Goal: Task Accomplishment & Management: Use online tool/utility

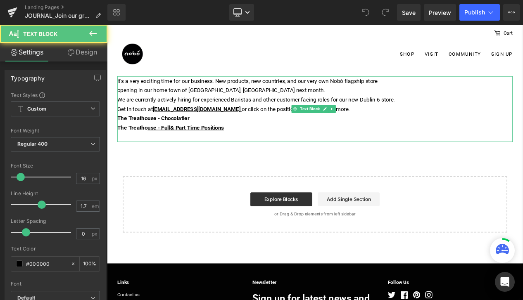
click at [267, 93] on div "It's a very exciting time for our business. New products, new countries, and ou…" at bounding box center [356, 126] width 475 height 79
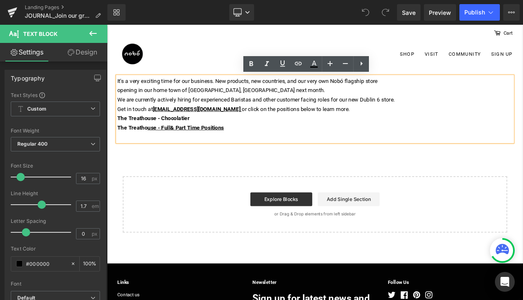
click at [271, 141] on p "The Treathouse - Chocolatier" at bounding box center [356, 137] width 475 height 11
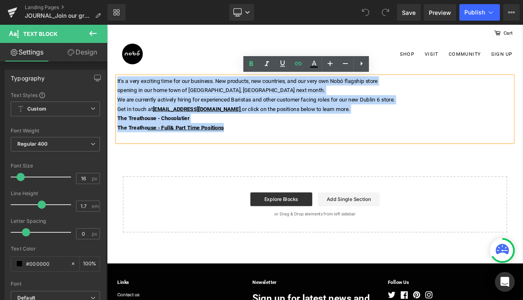
drag, startPoint x: 267, startPoint y: 150, endPoint x: 111, endPoint y: 92, distance: 166.3
click at [111, 92] on div "It's a very exciting time for our business. New products, new countries, and ou…" at bounding box center [351, 187] width 488 height 200
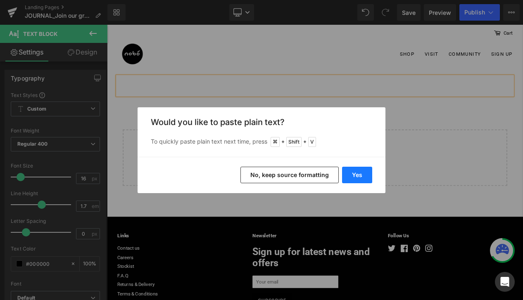
click at [349, 176] on button "Yes" at bounding box center [357, 175] width 30 height 17
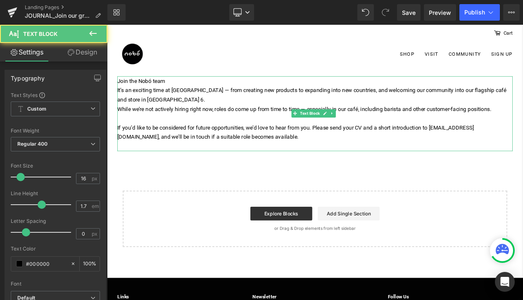
click at [194, 114] on div "It’s an exciting time at [GEOGRAPHIC_DATA] — from creating new products to expa…" at bounding box center [356, 109] width 475 height 22
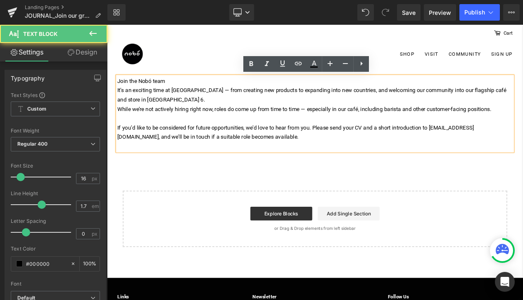
click at [178, 95] on div "Join the Nobó team It’s an exciting time at [GEOGRAPHIC_DATA] — from creating n…" at bounding box center [356, 132] width 475 height 90
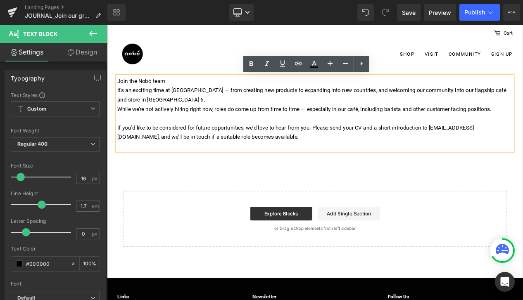
click at [178, 95] on div "Join the Nobó team It’s an exciting time at [GEOGRAPHIC_DATA] — from creating n…" at bounding box center [356, 132] width 475 height 90
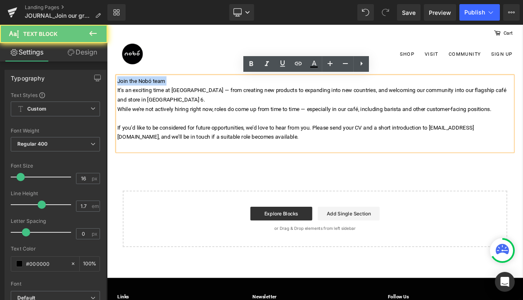
click at [178, 95] on div "Join the Nobó team It’s an exciting time at [GEOGRAPHIC_DATA] — from creating n…" at bounding box center [356, 132] width 475 height 90
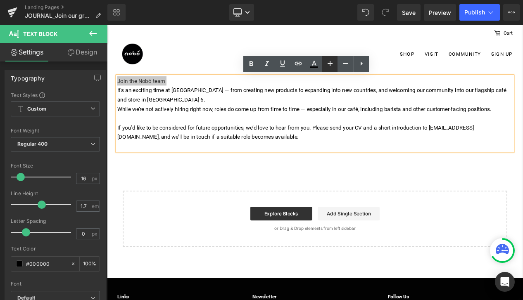
click at [331, 64] on icon at bounding box center [330, 63] width 5 height 5
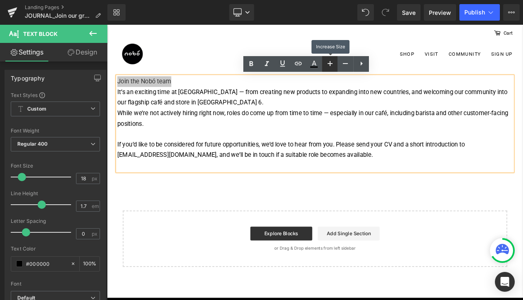
click at [331, 64] on icon at bounding box center [330, 63] width 5 height 5
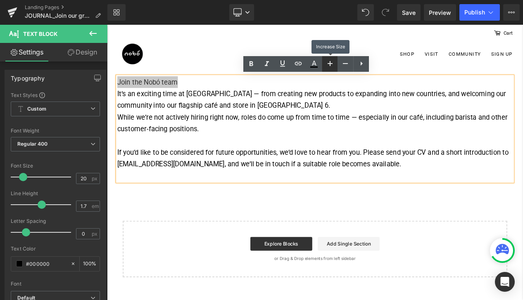
click at [331, 64] on icon at bounding box center [330, 63] width 5 height 5
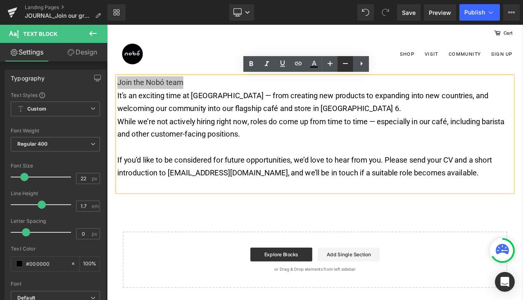
click at [340, 65] on link at bounding box center [346, 64] width 16 height 16
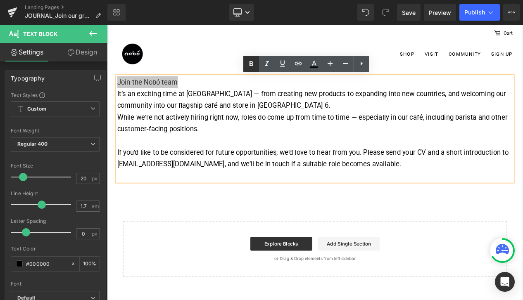
click at [249, 65] on icon at bounding box center [251, 64] width 10 height 10
click at [194, 96] on div "Join the Nobó team It’s an exciting time at [GEOGRAPHIC_DATA] — from creating n…" at bounding box center [356, 150] width 475 height 126
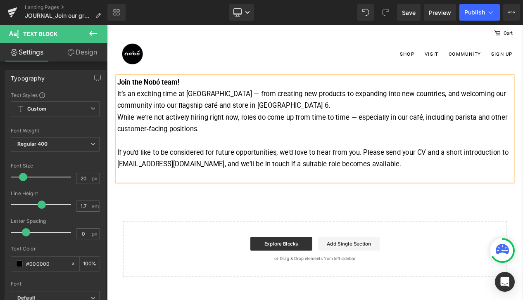
click at [228, 108] on div "It’s an exciting time at [GEOGRAPHIC_DATA] — from creating new products to expa…" at bounding box center [356, 115] width 475 height 28
click at [290, 123] on div "It’s an exciting time at Nobó - from creating new products to expanding into ne…" at bounding box center [356, 115] width 475 height 28
click at [404, 136] on div "While we’re not actively hiring right now, roles do come up from time to time —…" at bounding box center [356, 143] width 475 height 28
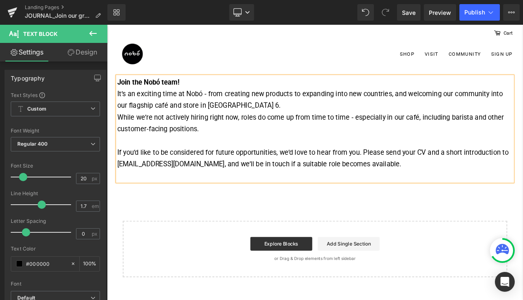
click at [297, 163] on div at bounding box center [356, 164] width 475 height 14
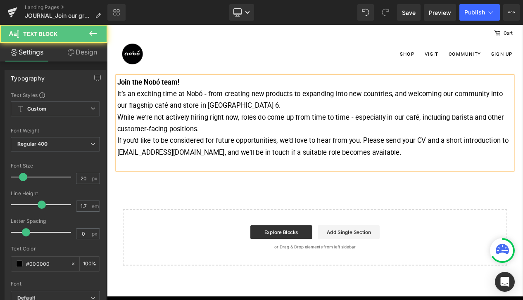
click at [414, 164] on div "If you’d like to be considered for future opportunities, we’d love to hear from…" at bounding box center [356, 178] width 475 height 42
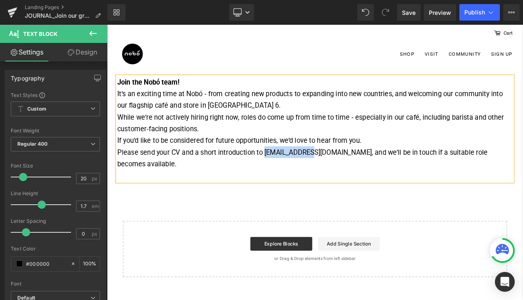
drag, startPoint x: 349, startPoint y: 176, endPoint x: 297, endPoint y: 175, distance: 52.1
click at [297, 175] on div "Please send your CV and a short introduction to [EMAIL_ADDRESS][DOMAIN_NAME], a…" at bounding box center [356, 192] width 475 height 42
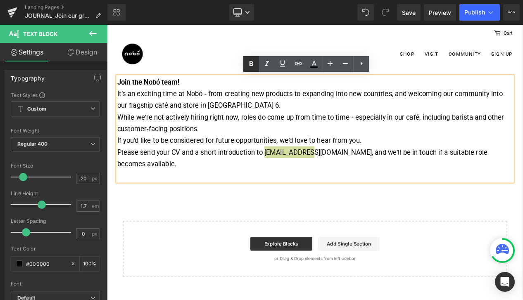
click at [246, 62] on link at bounding box center [251, 64] width 16 height 16
click at [523, 178] on div "Please send your CV and a short introduction to [EMAIL_ADDRESS][DOMAIN_NAME] , …" at bounding box center [356, 192] width 475 height 42
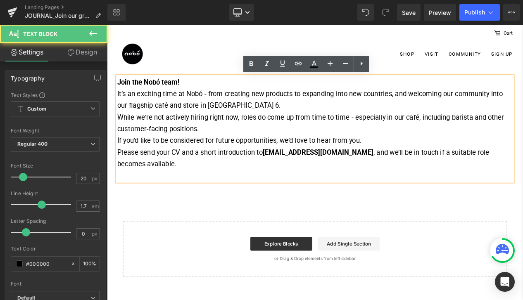
click at [295, 178] on div "Please send your CV and a short introduction to [EMAIL_ADDRESS][DOMAIN_NAME] , …" at bounding box center [356, 192] width 475 height 42
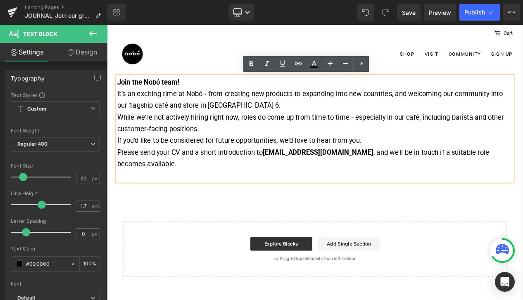
click at [349, 177] on div "Please send your CV and a short introduction to [EMAIL_ADDRESS][DOMAIN_NAME] , …" at bounding box center [356, 192] width 475 height 42
click at [220, 93] on div "Join the Nobó team! It’s an exciting time at Nobó - from creating new products …" at bounding box center [356, 150] width 475 height 126
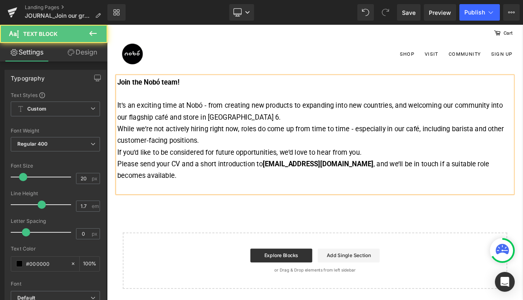
click at [183, 92] on strong "Join the Nobó team!" at bounding box center [156, 94] width 74 height 10
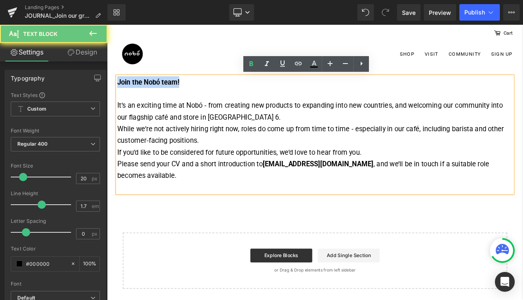
click at [183, 92] on strong "Join the Nobó team!" at bounding box center [156, 94] width 74 height 10
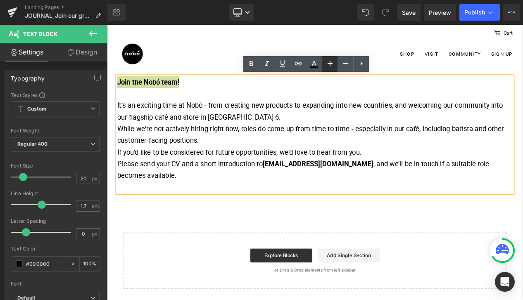
click at [330, 62] on icon at bounding box center [330, 63] width 5 height 5
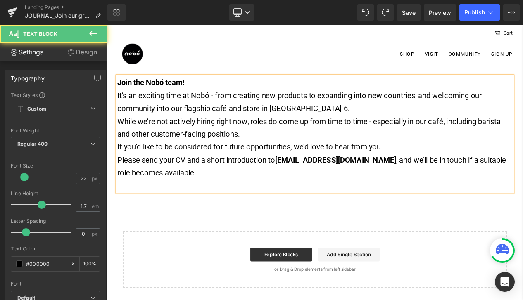
click at [145, 87] on div "Join the Nobó team! It’s an exciting time at Nobó - from creating new products …" at bounding box center [356, 156] width 475 height 139
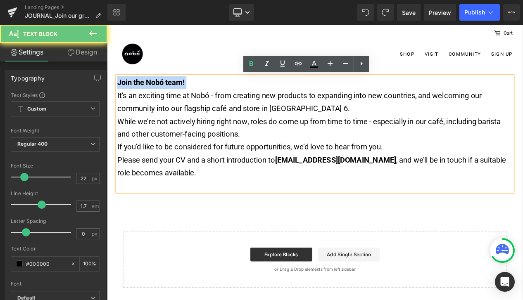
click at [145, 87] on div "Join the Nobó team! It’s an exciting time at Nobó - from creating new products …" at bounding box center [356, 156] width 475 height 139
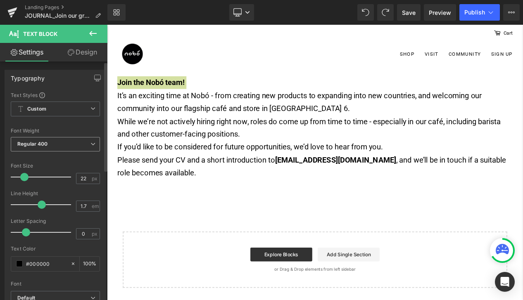
click at [74, 147] on span "Regular 400" at bounding box center [55, 144] width 89 height 14
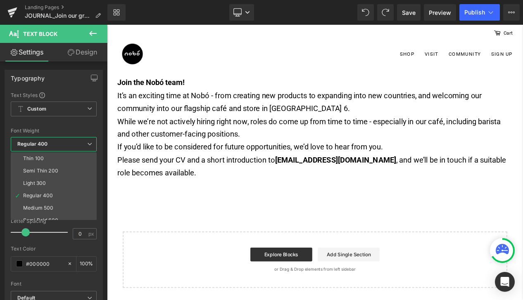
click at [270, 116] on body "Shop Chocolate Spreads Gifts Others" at bounding box center [357, 274] width 500 height 498
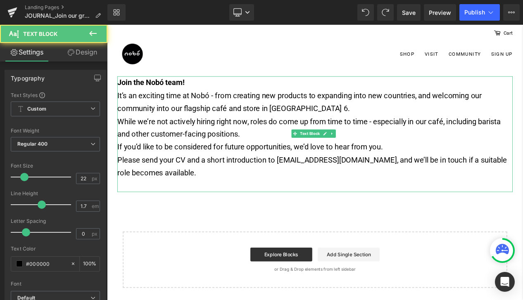
click at [317, 186] on div "Please send your CV and a short introduction to [EMAIL_ADDRESS][DOMAIN_NAME], a…" at bounding box center [356, 203] width 475 height 46
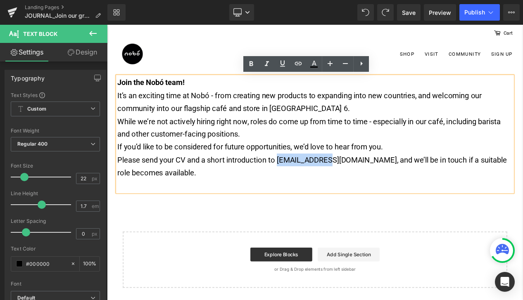
drag, startPoint x: 314, startPoint y: 186, endPoint x: 370, endPoint y: 188, distance: 56.6
click at [371, 187] on div "Please send your CV and a short introduction to [EMAIL_ADDRESS][DOMAIN_NAME], a…" at bounding box center [356, 203] width 475 height 46
click at [248, 62] on icon at bounding box center [251, 64] width 10 height 10
click at [143, 198] on div "Please send your CV and a short introduction to [EMAIL_ADDRESS][DOMAIN_NAME] , …" at bounding box center [356, 203] width 475 height 46
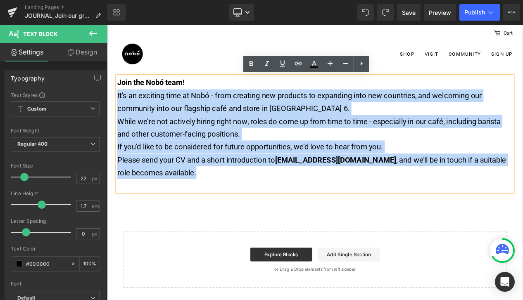
drag, startPoint x: 178, startPoint y: 199, endPoint x: 115, endPoint y: 110, distance: 108.7
click at [115, 110] on div "Join the Nobó team! It’s an exciting time at Nobó - from creating new products …" at bounding box center [351, 220] width 488 height 267
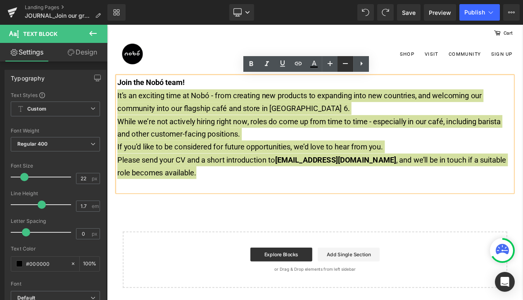
click at [341, 67] on icon at bounding box center [345, 64] width 10 height 10
type input "20"
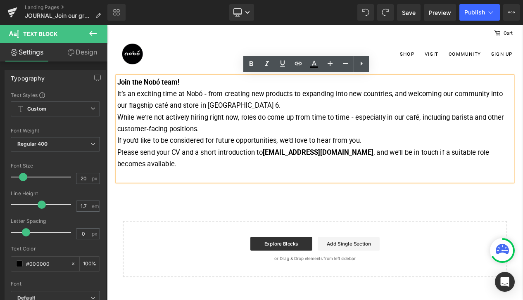
click at [343, 114] on div "It’s an exciting time at Nobó - from creating new products to expanding into ne…" at bounding box center [356, 115] width 475 height 28
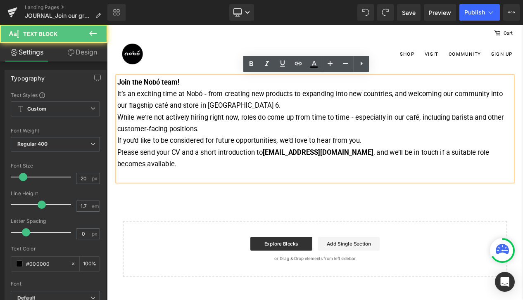
click at [220, 99] on div "Join the Nobó team! It’s an exciting time at Nobó - from creating new products …" at bounding box center [356, 150] width 475 height 126
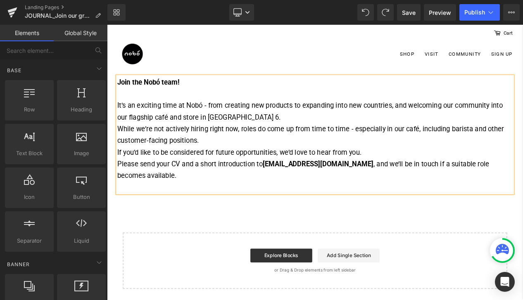
click at [237, 229] on div "Join the Nobó team! It’s an exciting time at Nobó - from creating new products …" at bounding box center [356, 215] width 475 height 256
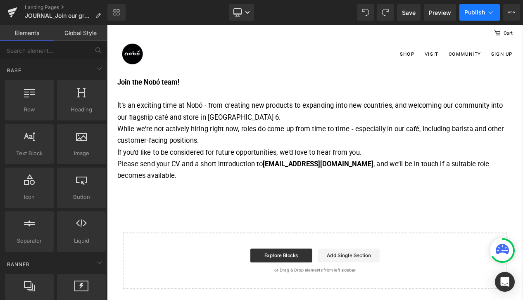
click at [493, 15] on icon at bounding box center [491, 12] width 8 height 8
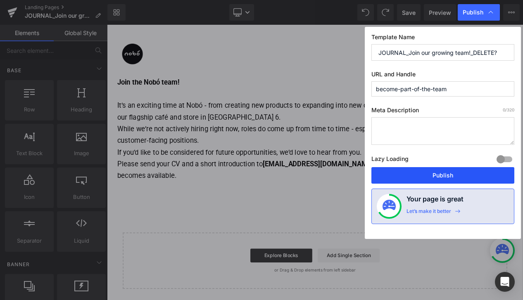
click at [412, 179] on button "Publish" at bounding box center [442, 175] width 143 height 17
